Goal: Task Accomplishment & Management: Use online tool/utility

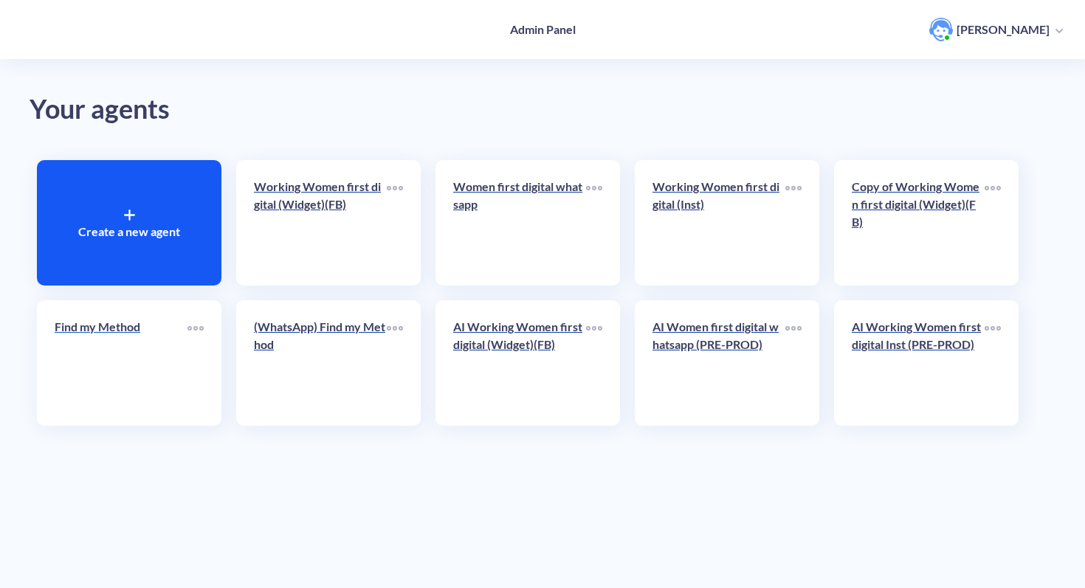
click at [88, 337] on div "Find my Method" at bounding box center [121, 333] width 133 height 30
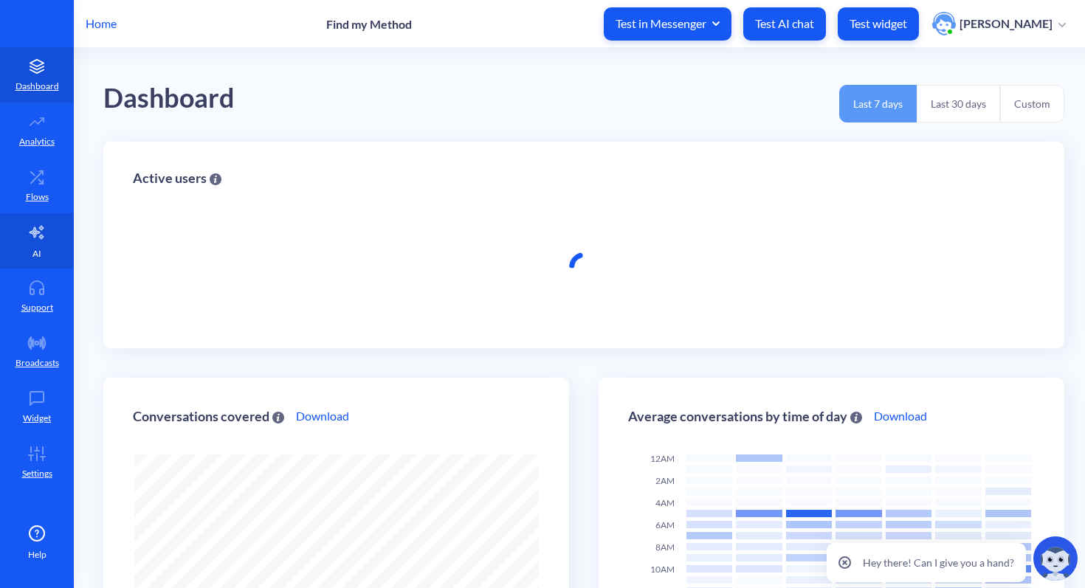
scroll to position [588, 1085]
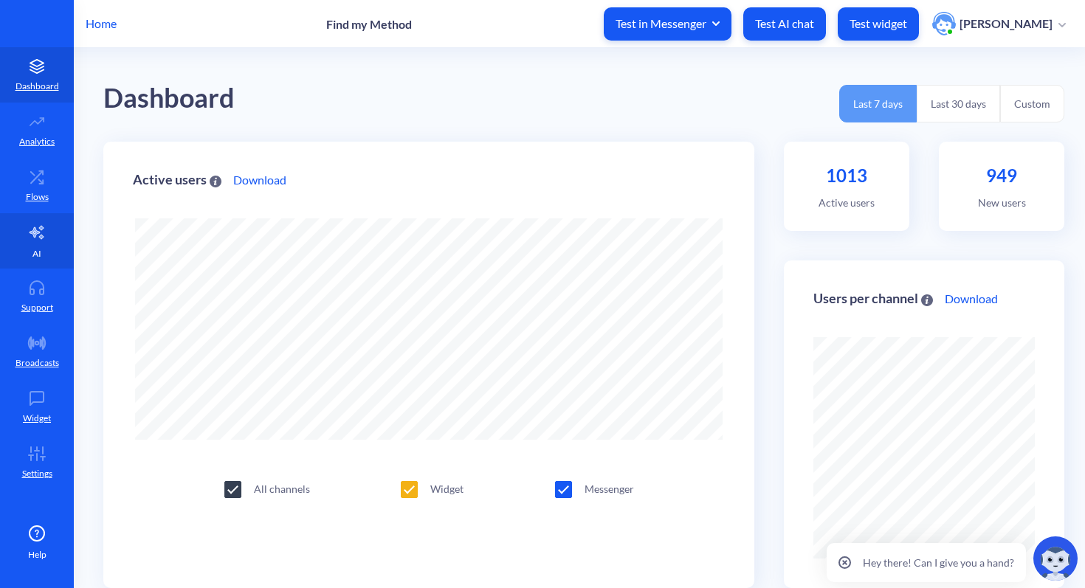
click at [27, 247] on link "AI" at bounding box center [37, 240] width 74 height 55
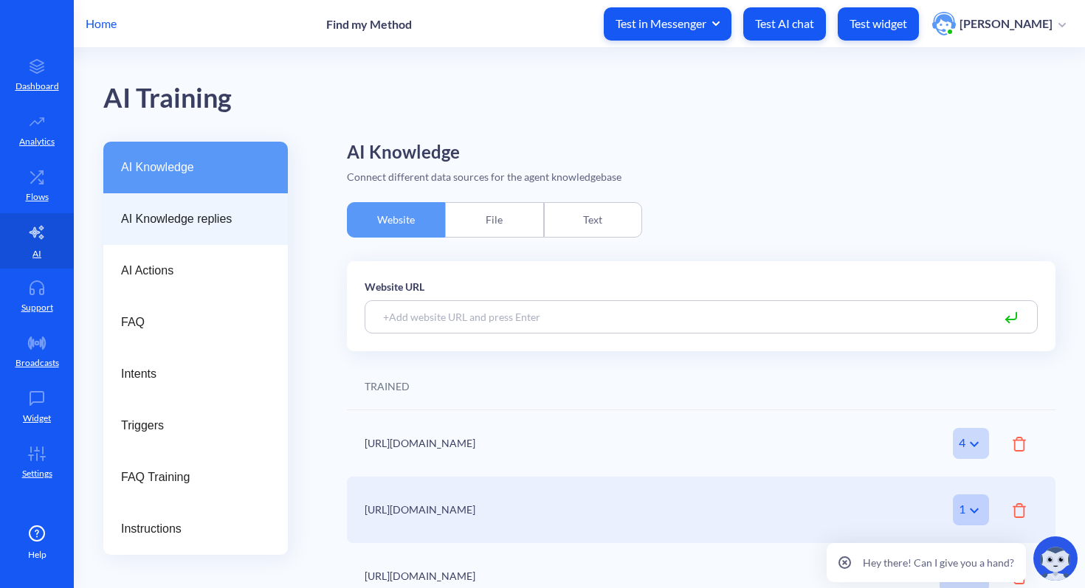
click at [200, 219] on span "AI Knowledge replies" at bounding box center [189, 219] width 137 height 18
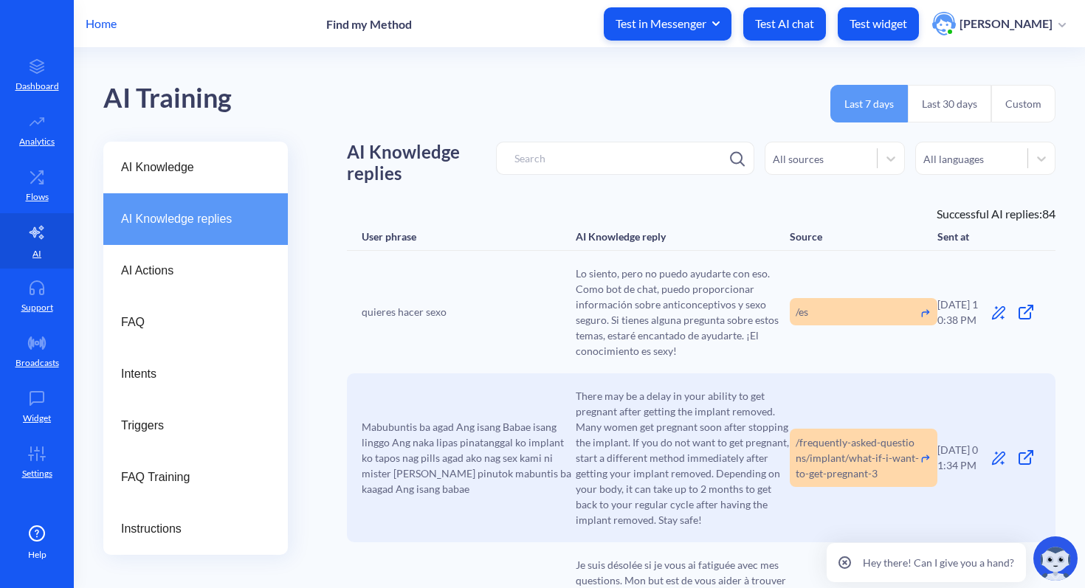
click at [950, 159] on div "All languages" at bounding box center [954, 159] width 61 height 16
click at [953, 224] on div "English" at bounding box center [986, 224] width 140 height 27
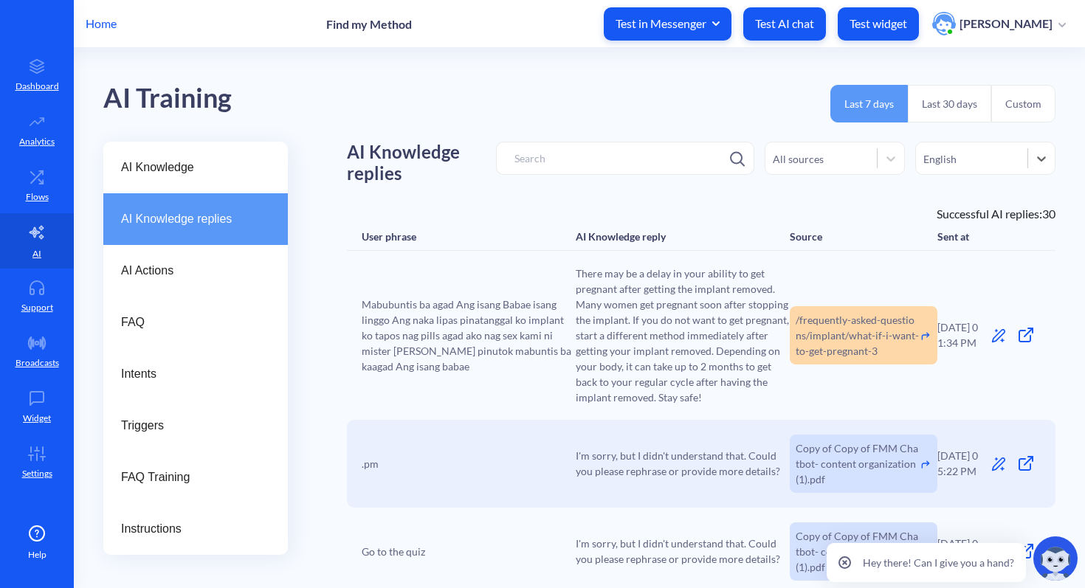
click at [955, 160] on div "English" at bounding box center [971, 158] width 111 height 21
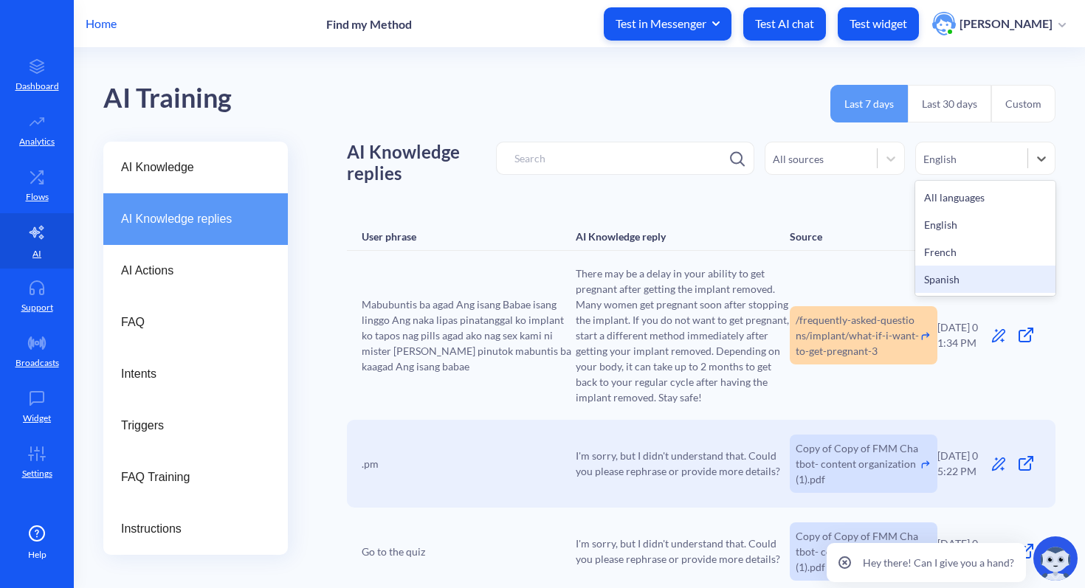
click at [952, 274] on div "Spanish" at bounding box center [986, 279] width 140 height 27
